Goal: Task Accomplishment & Management: Use online tool/utility

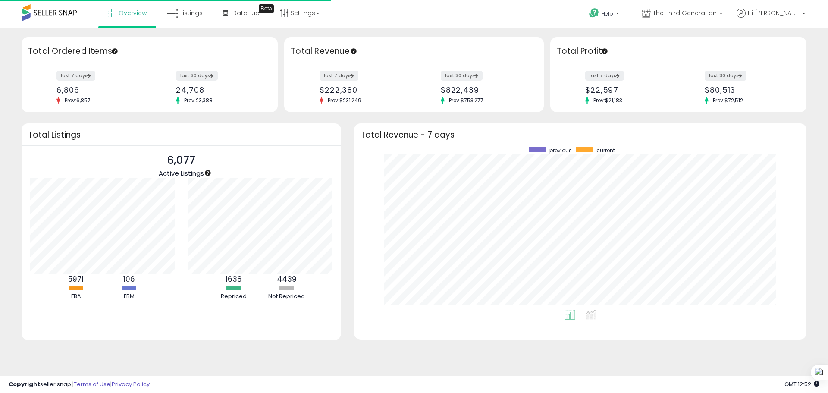
scroll to position [163, 435]
click at [201, 20] on link "Listings" at bounding box center [184, 13] width 49 height 26
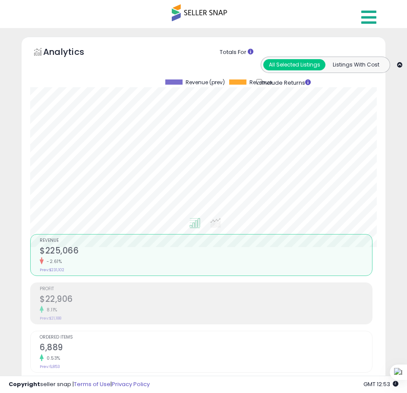
click at [365, 13] on icon at bounding box center [368, 17] width 15 height 17
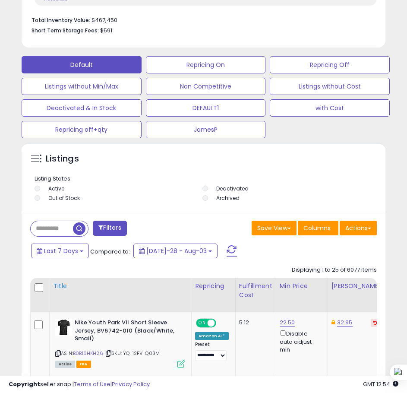
scroll to position [518, 0]
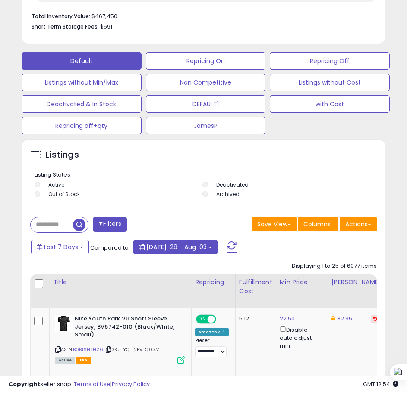
click at [172, 247] on span "[DATE]-28 - Aug-03" at bounding box center [176, 246] width 60 height 9
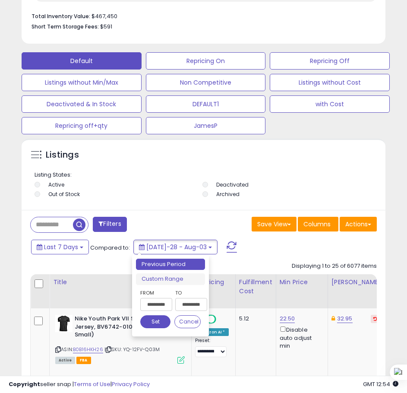
click at [158, 223] on div "Filters" at bounding box center [114, 225] width 180 height 17
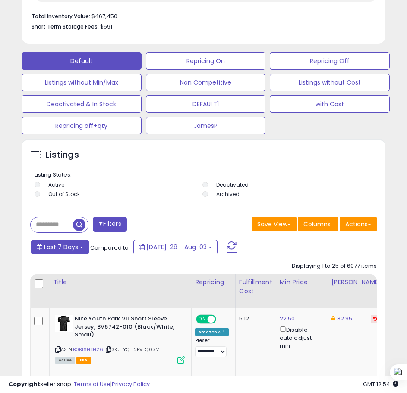
click at [58, 249] on span "Last 7 Days" at bounding box center [61, 246] width 34 height 9
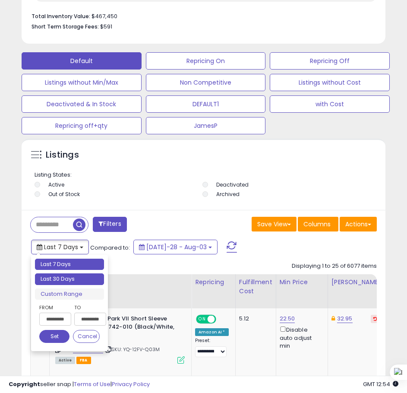
type input "**********"
click at [64, 277] on li "Last 30 Days" at bounding box center [69, 279] width 69 height 12
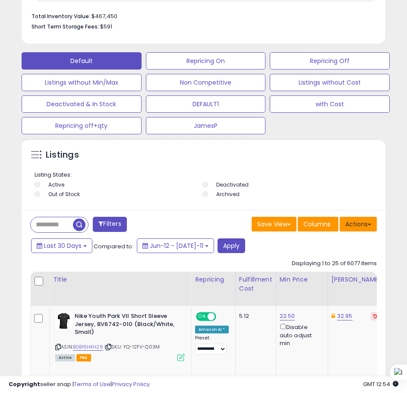
click at [366, 219] on button "Actions" at bounding box center [358, 224] width 37 height 15
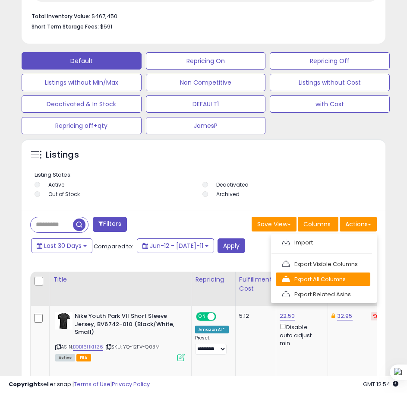
click at [303, 279] on link "Export All Columns" at bounding box center [323, 278] width 94 height 13
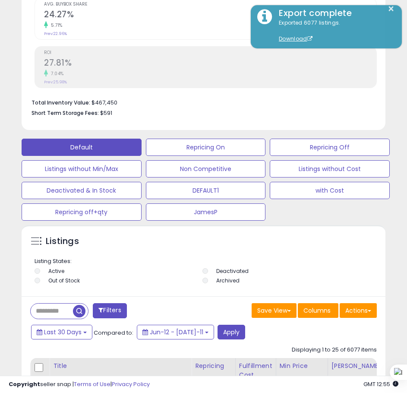
scroll to position [561, 0]
